Goal: Subscribe to service/newsletter

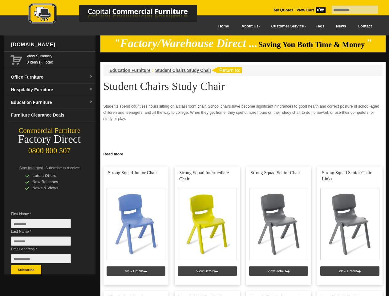
click at [351, 10] on input "text" at bounding box center [355, 10] width 46 height 8
click at [46, 242] on input "Last Name *" at bounding box center [41, 240] width 60 height 9
click at [26, 269] on button "Subscribe" at bounding box center [26, 269] width 30 height 9
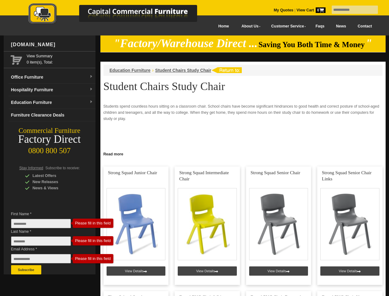
click at [243, 153] on link "Read more" at bounding box center [242, 153] width 285 height 8
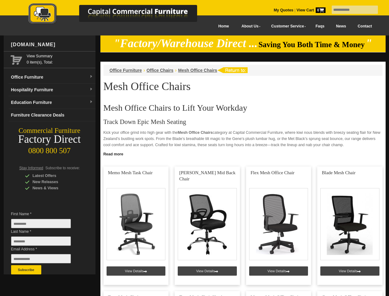
click at [351, 10] on input "text" at bounding box center [355, 10] width 46 height 8
click at [46, 242] on input "Last Name *" at bounding box center [41, 240] width 60 height 9
click at [26, 269] on button "Subscribe" at bounding box center [26, 269] width 30 height 9
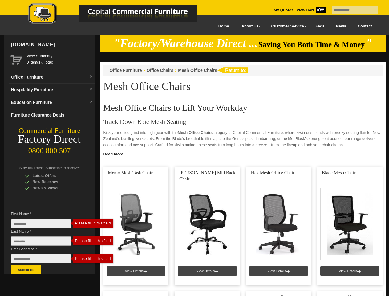
click at [243, 153] on link "Read more" at bounding box center [242, 153] width 285 height 8
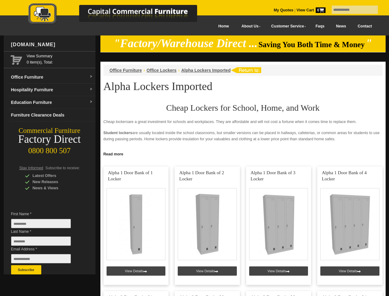
click at [351, 10] on input "text" at bounding box center [355, 10] width 46 height 8
click at [46, 242] on input "Last Name *" at bounding box center [41, 240] width 60 height 9
click at [26, 269] on button "Subscribe" at bounding box center [26, 269] width 30 height 9
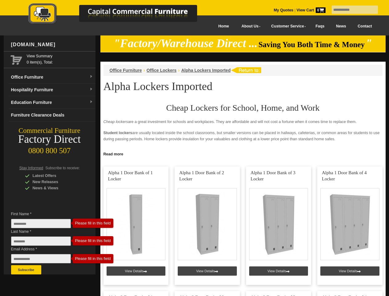
click at [243, 153] on link "Read more" at bounding box center [242, 153] width 285 height 8
